Goal: Task Accomplishment & Management: Use online tool/utility

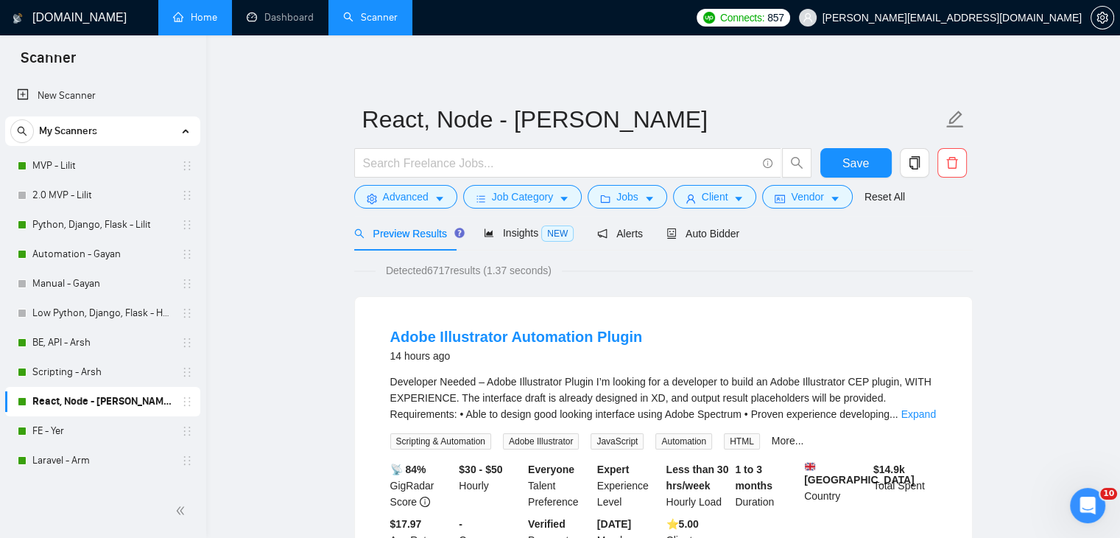
click at [215, 14] on link "Home" at bounding box center [195, 17] width 44 height 13
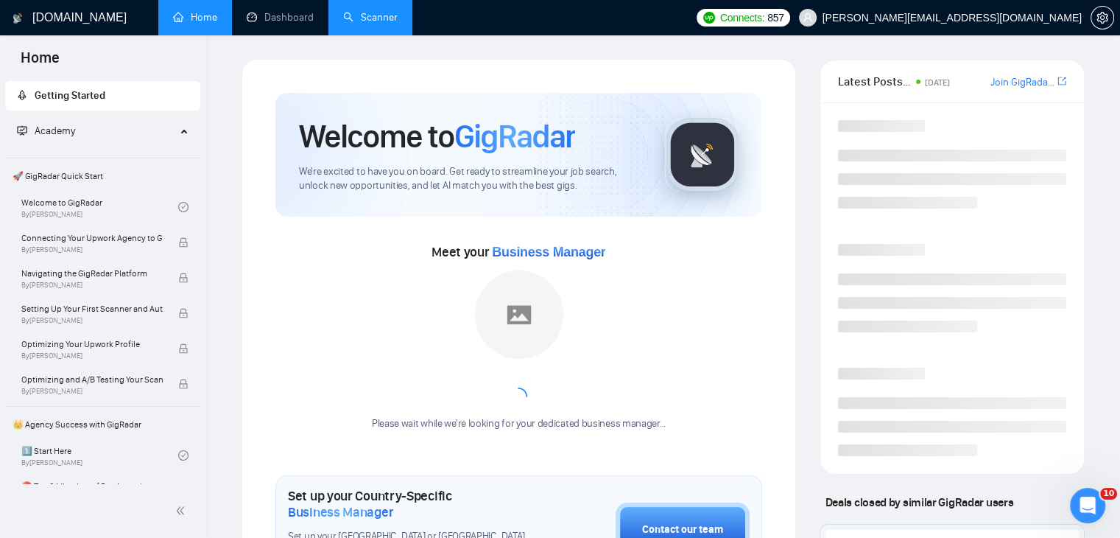
click at [367, 13] on link "Scanner" at bounding box center [370, 17] width 54 height 13
